Goal: Check status: Check status

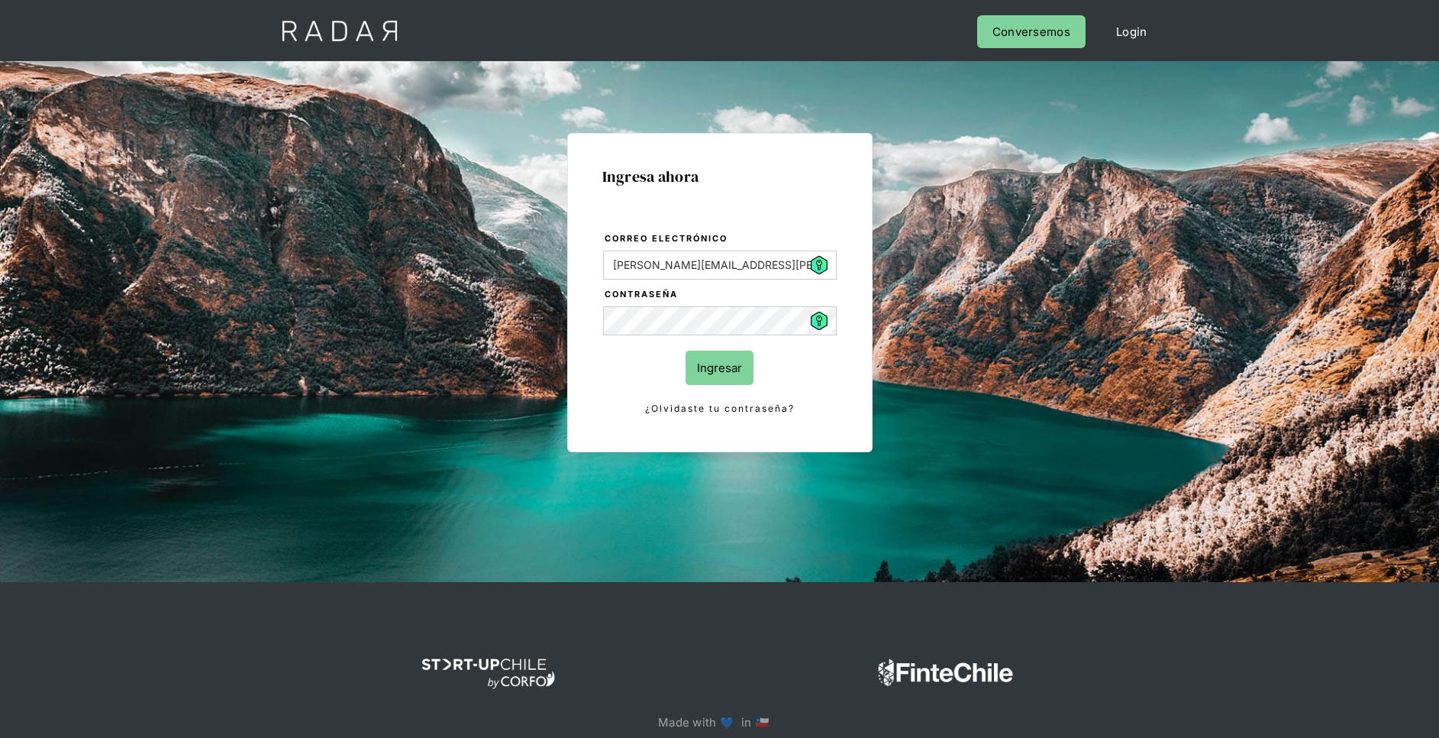
click at [749, 366] on input "Ingresar" at bounding box center [720, 367] width 68 height 34
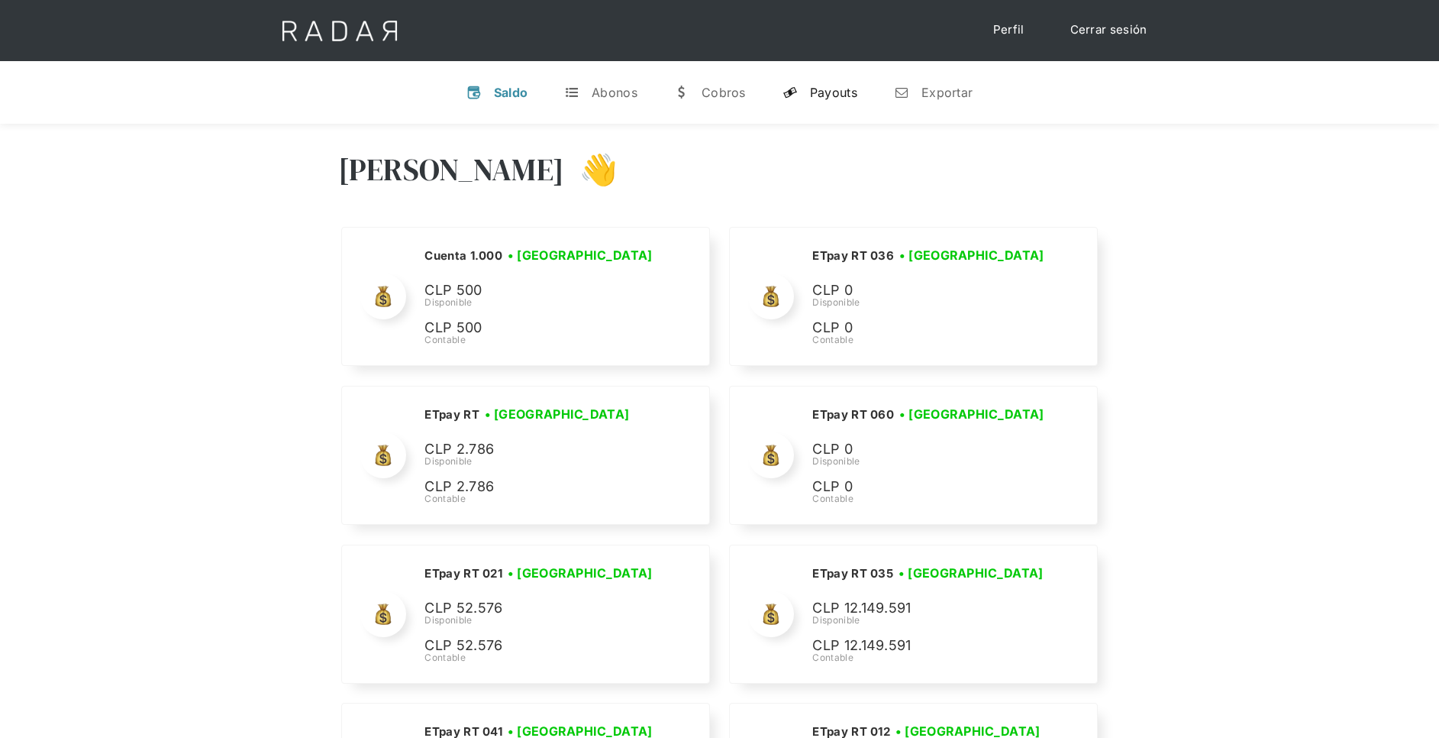
click at [844, 97] on div "Payouts" at bounding box center [833, 92] width 47 height 15
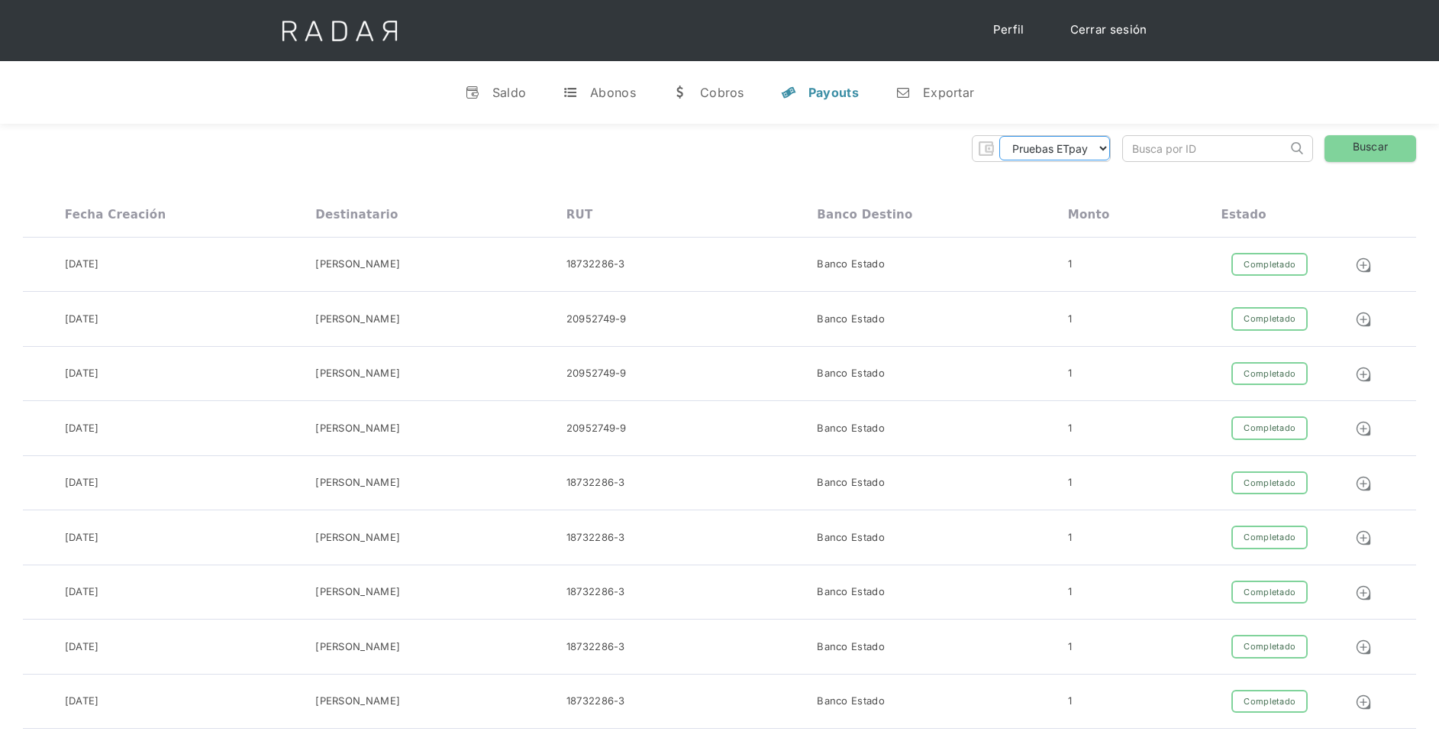
click at [1064, 153] on select "Pruebas ETpay Cuenta 1.000 Cuenta 1.001 Cuenta 1.002 Cuenta 1.003 Cuenta 1.004 …" at bounding box center [1055, 148] width 111 height 24
click at [1068, 142] on select "Pruebas ETpay Cuenta 1.000 Cuenta 1.001 Cuenta 1.002 Cuenta 1.003 Cuenta 1.004 …" at bounding box center [1055, 148] width 111 height 24
select select "etpay-cuenta-1001"
click at [1000, 136] on select "Pruebas ETpay Cuenta 1.000 Cuenta 1.001 Cuenta 1.002 Cuenta 1.003 Cuenta 1.004 …" at bounding box center [1055, 148] width 111 height 24
click at [1077, 98] on div "v Saldo t Abonos w [GEOGRAPHIC_DATA] y Payouts n Exportar" at bounding box center [719, 92] width 1439 height 63
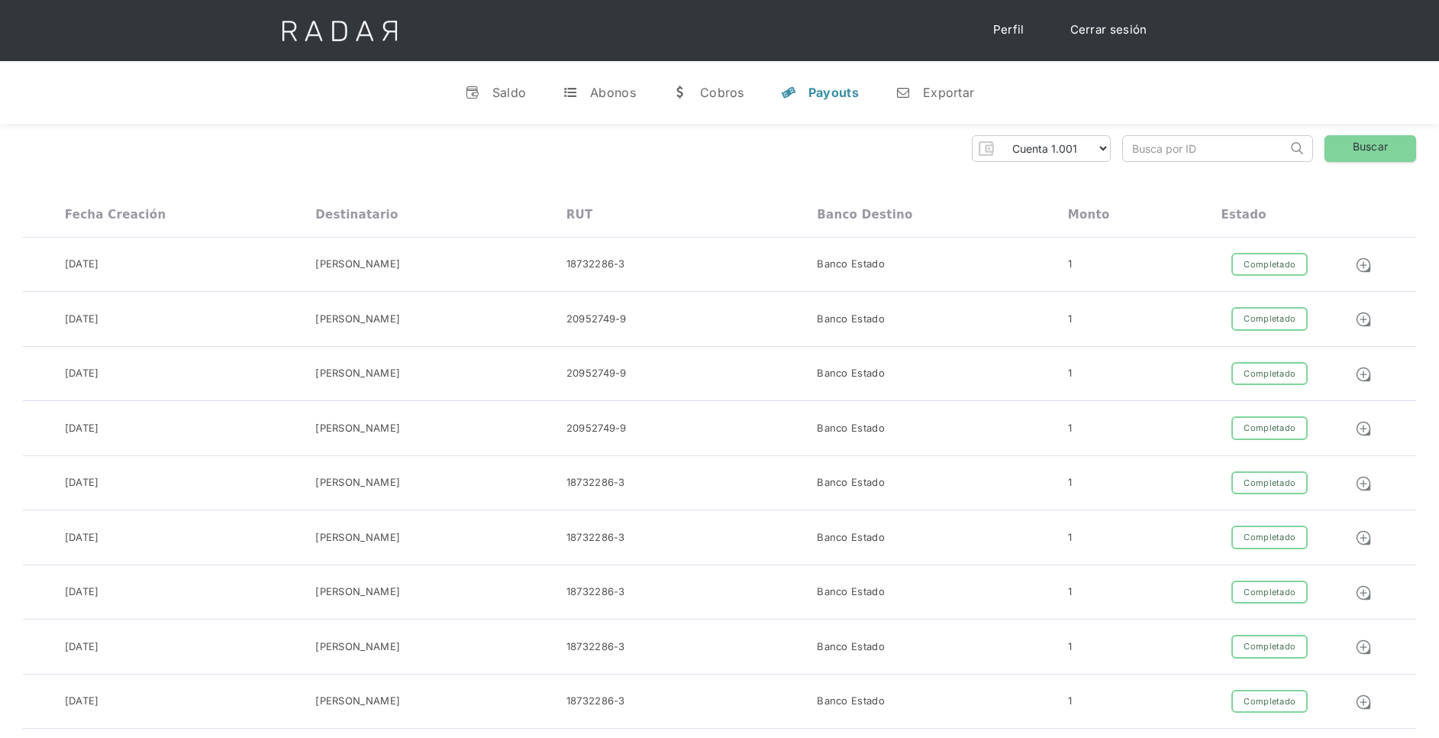
click at [1070, 93] on div "v Saldo t Abonos w [GEOGRAPHIC_DATA] y Payouts n Exportar" at bounding box center [719, 92] width 1439 height 63
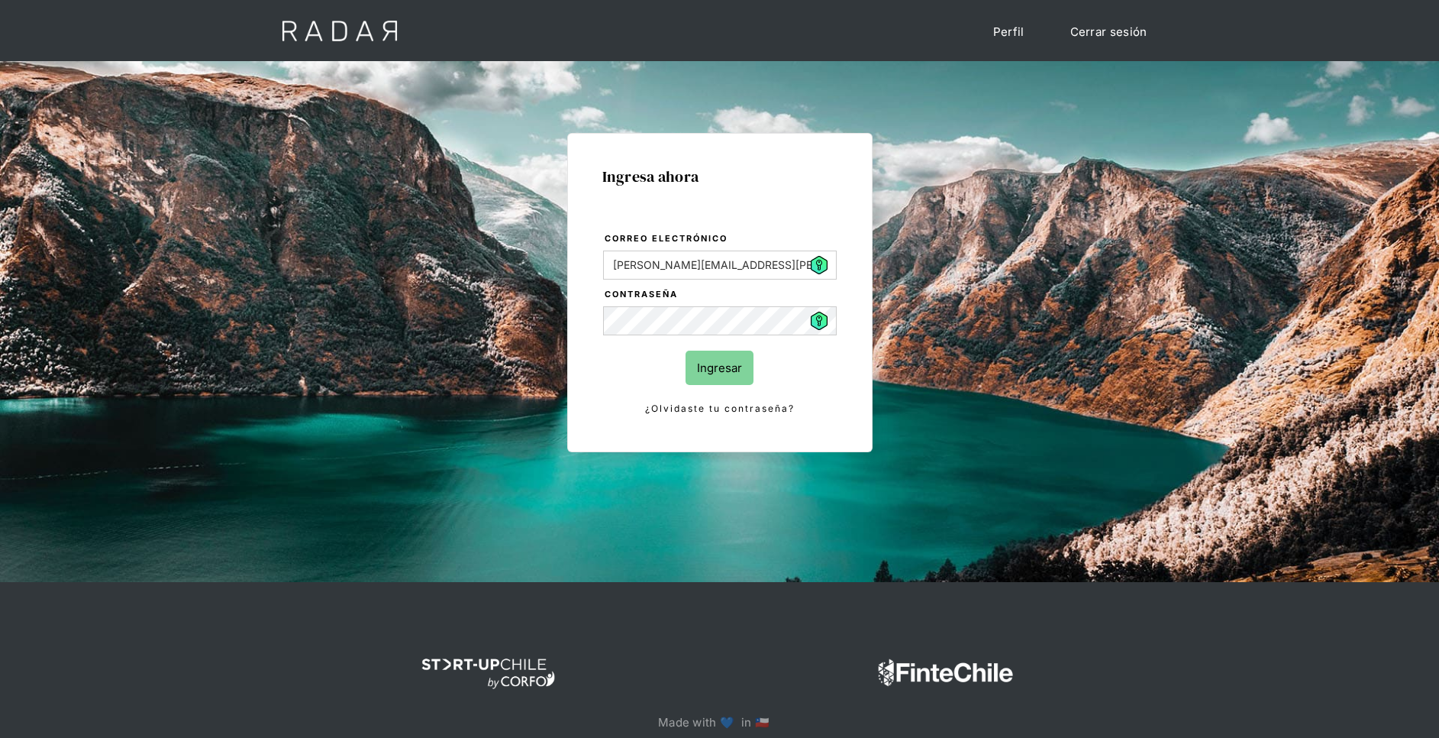
click at [732, 367] on input "Ingresar" at bounding box center [720, 367] width 68 height 34
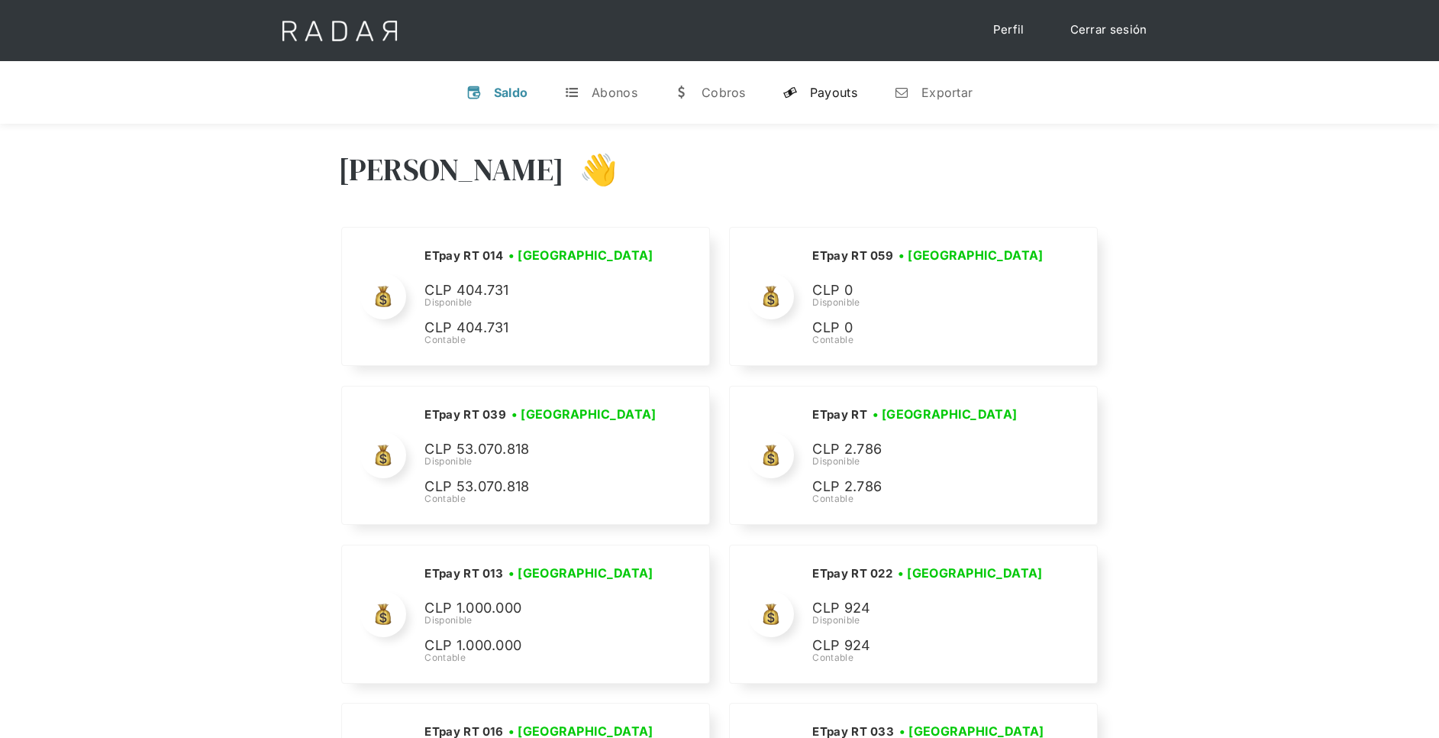
click at [842, 90] on div "Payouts" at bounding box center [833, 92] width 47 height 15
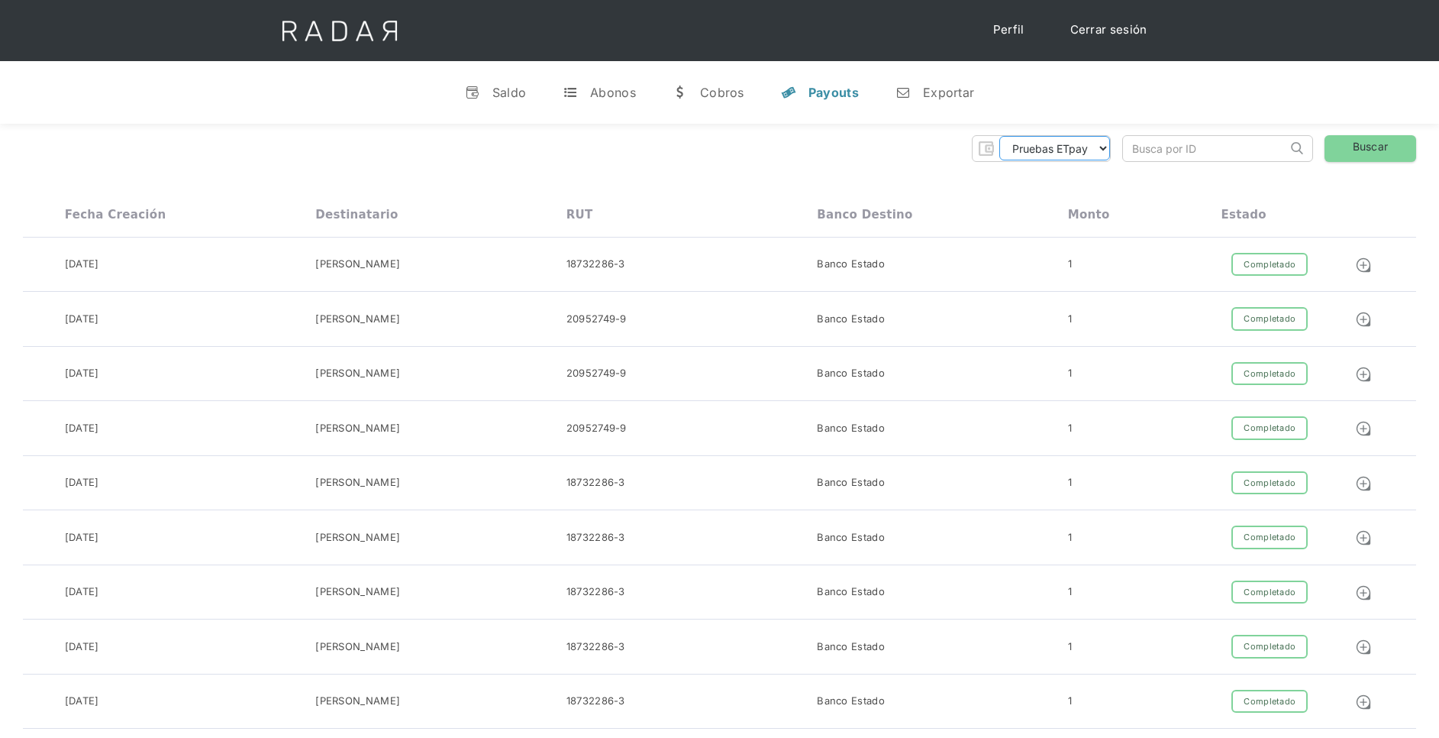
click at [1091, 150] on select "Pruebas ETpay Cuenta 1.000 Cuenta 1.001 Cuenta 1.002 Cuenta 1.003 Cuenta 1.004 …" at bounding box center [1055, 148] width 111 height 24
select select "etpay-cuenta-1001"
click at [1000, 136] on select "Pruebas ETpay Cuenta 1.000 Cuenta 1.001 Cuenta 1.002 Cuenta 1.003 Cuenta 1.004 …" at bounding box center [1055, 148] width 111 height 24
click at [1375, 150] on link "Buscar" at bounding box center [1371, 148] width 92 height 27
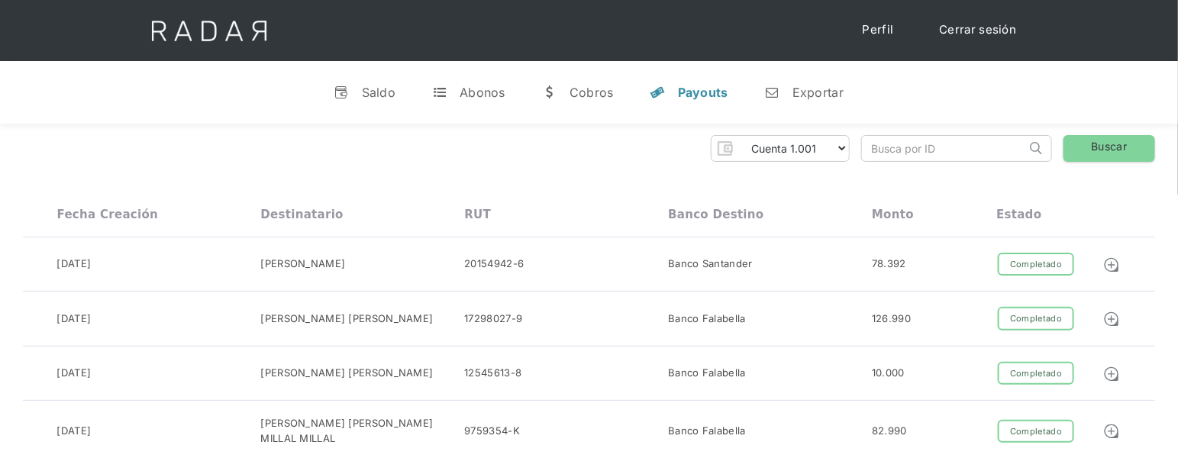
click at [237, 112] on div "v Saldo t Abonos w [GEOGRAPHIC_DATA] y Payouts n Exportar" at bounding box center [589, 92] width 1178 height 63
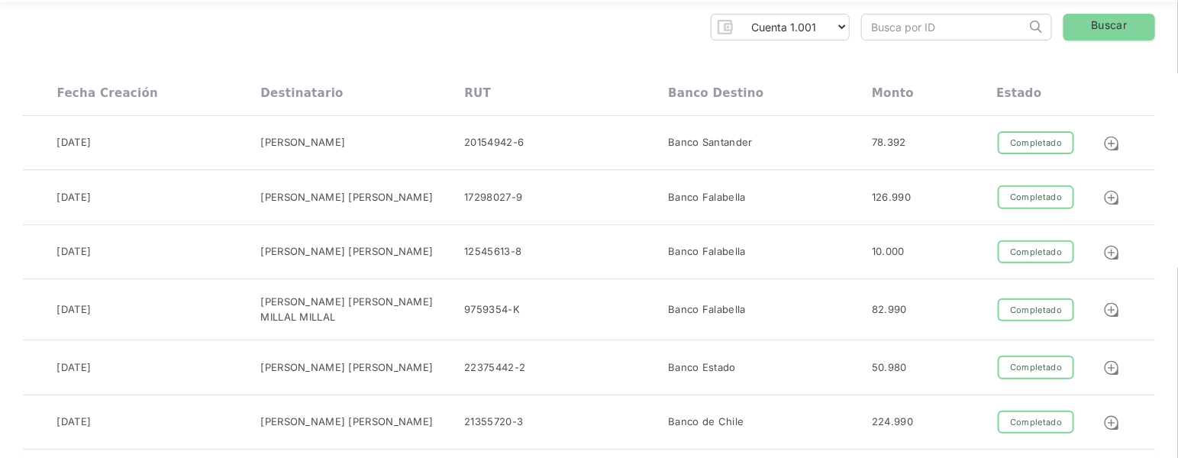
scroll to position [115, 0]
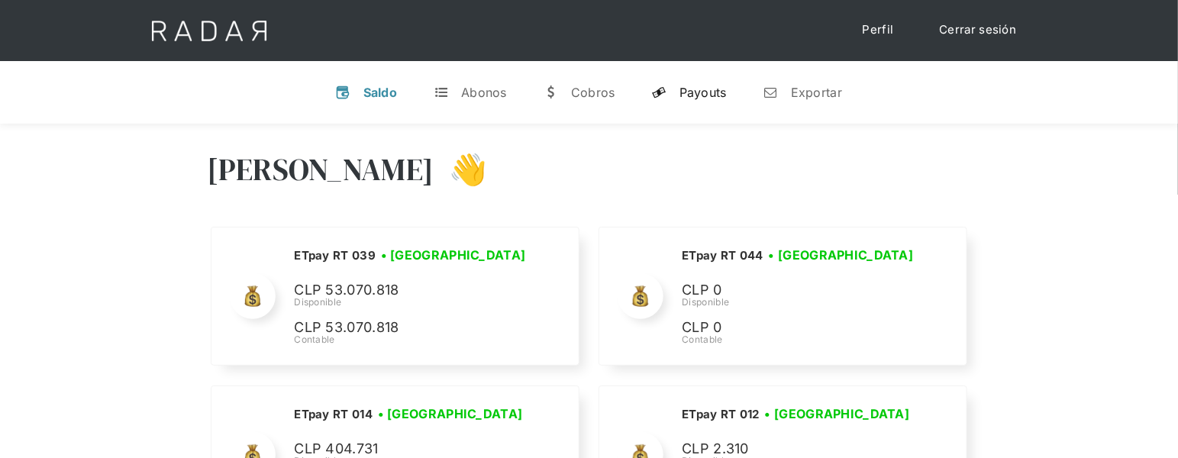
click at [699, 87] on div "Payouts" at bounding box center [703, 92] width 47 height 15
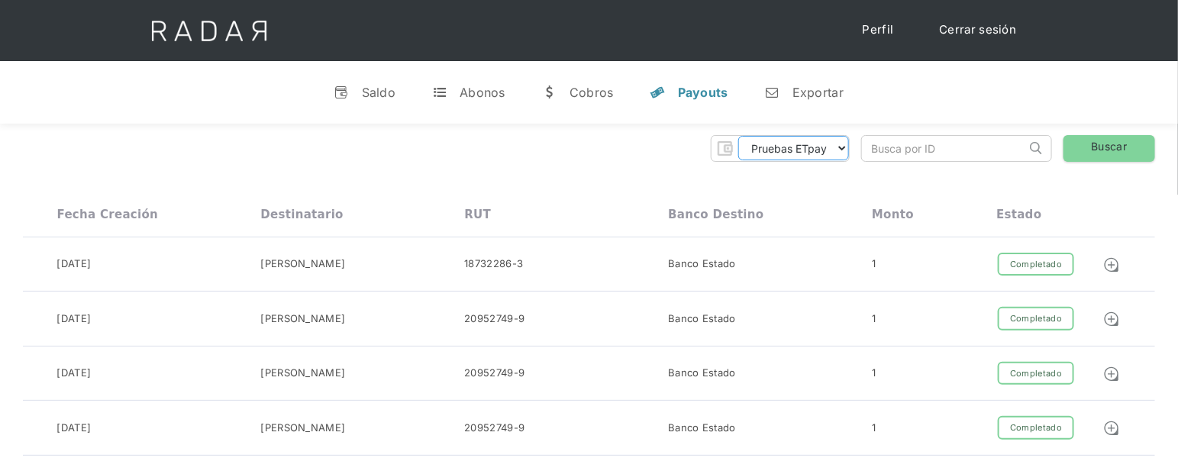
click at [830, 150] on select "Pruebas ETpay Cuenta 1.000 Cuenta 1.001 Cuenta 1.002 Cuenta 1.003 Cuenta 1.004 …" at bounding box center [793, 148] width 111 height 24
select select "etpay-cuenta-1001"
click at [738, 136] on select "Pruebas ETpay Cuenta 1.000 Cuenta 1.001 Cuenta 1.002 Cuenta 1.003 Cuenta 1.004 …" at bounding box center [793, 148] width 111 height 24
click at [1093, 147] on link "Buscar" at bounding box center [1110, 148] width 92 height 27
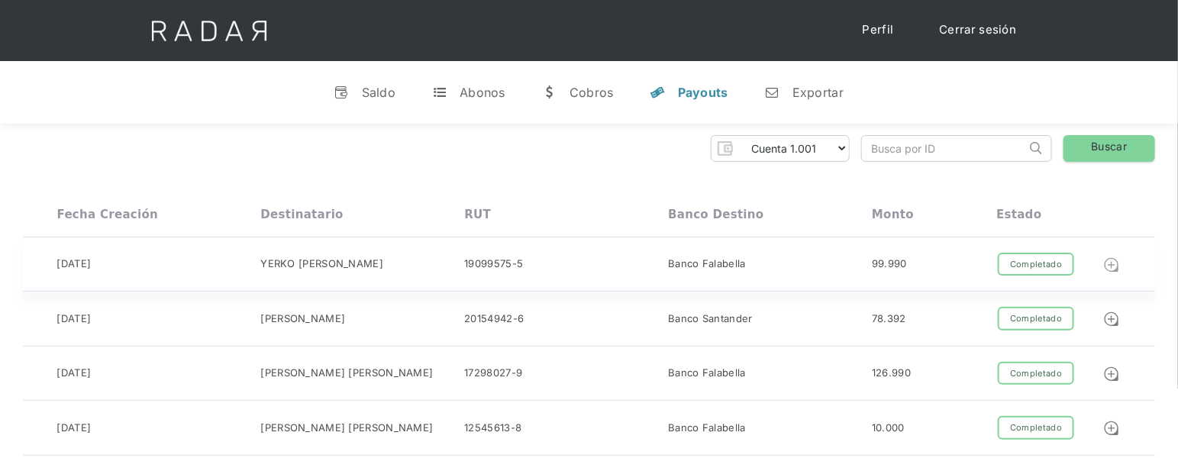
click at [1104, 257] on img at bounding box center [1111, 265] width 17 height 17
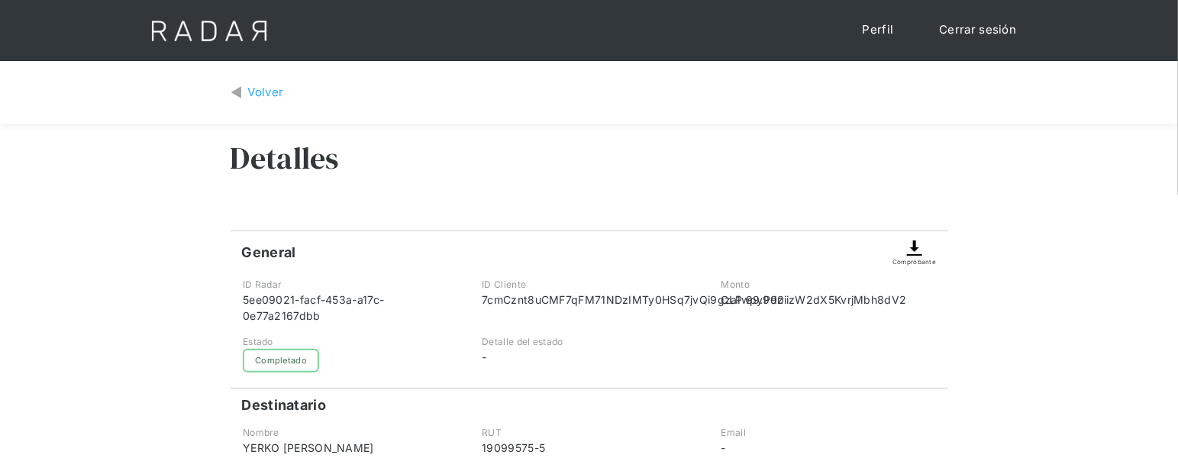
click at [916, 253] on img at bounding box center [915, 248] width 18 height 18
click at [245, 94] on link "Volver" at bounding box center [257, 93] width 53 height 18
